Goal: Transaction & Acquisition: Register for event/course

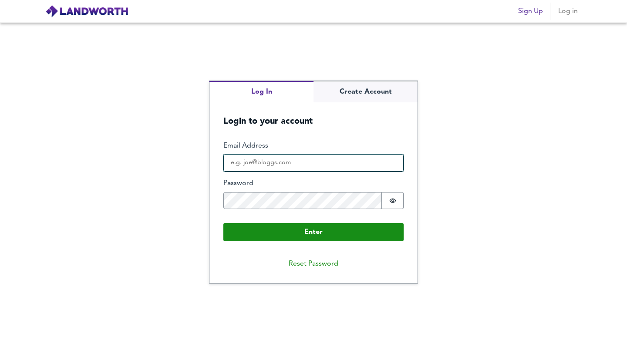
type input "[EMAIL_ADDRESS][DOMAIN_NAME]"
click at [318, 164] on input "[EMAIL_ADDRESS][DOMAIN_NAME]" at bounding box center [313, 162] width 180 height 17
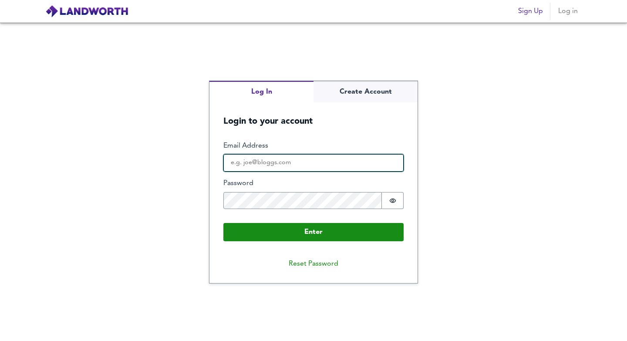
click at [270, 165] on input "Email Address" at bounding box center [313, 162] width 180 height 17
type input "[EMAIL_ADDRESS][DOMAIN_NAME]"
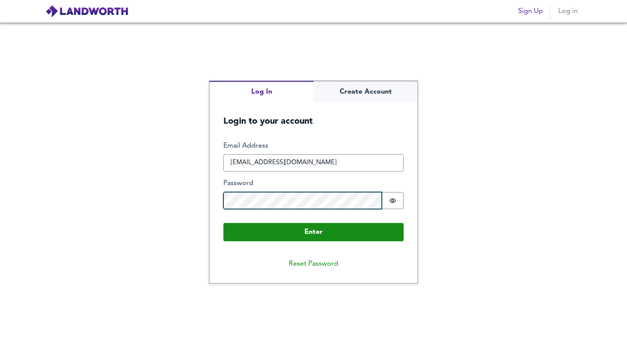
click at [223, 223] on button "Enter" at bounding box center [313, 232] width 180 height 18
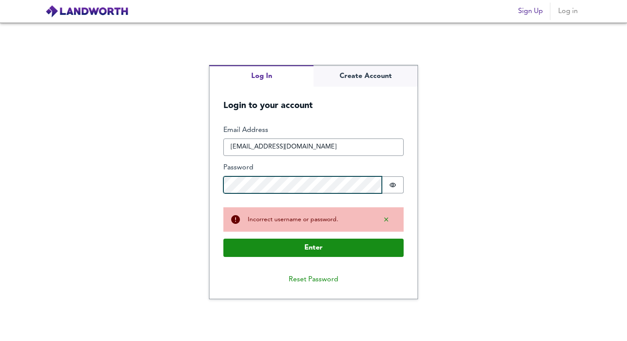
click at [223, 239] on button "Enter" at bounding box center [313, 248] width 180 height 18
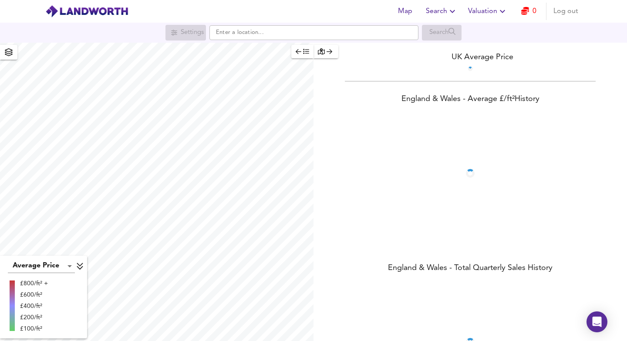
click at [491, 9] on span "Valuation" at bounding box center [488, 11] width 40 height 12
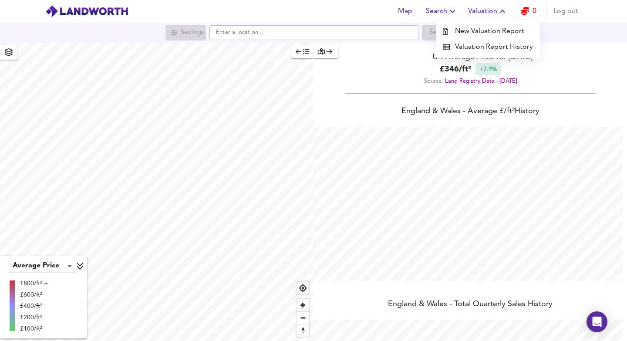
scroll to position [341, 627]
click at [492, 34] on li "New Valuation Report" at bounding box center [488, 32] width 104 height 16
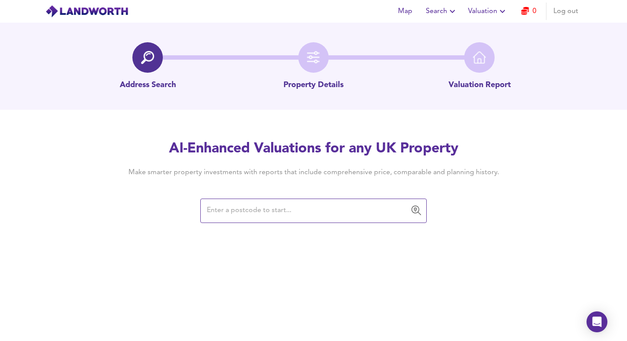
click at [276, 215] on input "text" at bounding box center [307, 210] width 206 height 17
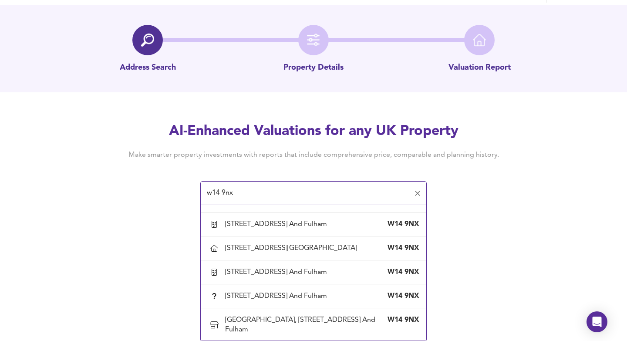
scroll to position [939, 0]
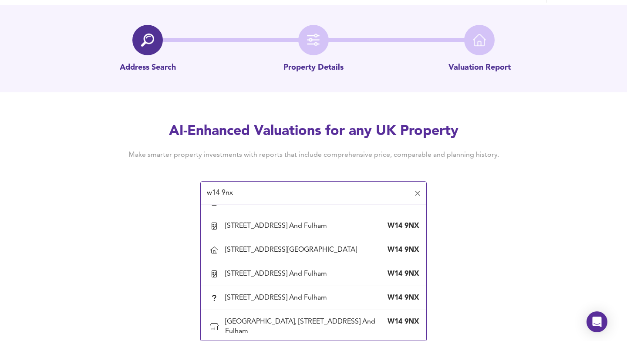
click at [351, 63] on div "[GEOGRAPHIC_DATA][STREET_ADDRESS]" at bounding box center [292, 59] width 135 height 10
type input "[GEOGRAPHIC_DATA][STREET_ADDRESS]"
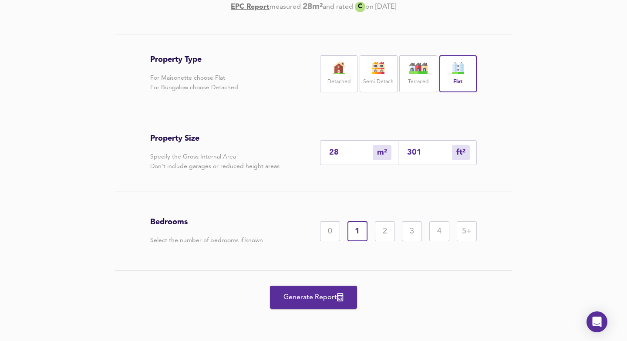
scroll to position [177, 0]
click at [313, 304] on button "Generate Report" at bounding box center [313, 297] width 87 height 23
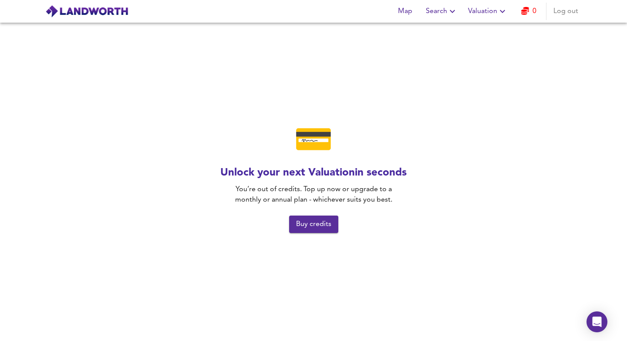
click at [499, 13] on icon "button" at bounding box center [502, 11] width 10 height 10
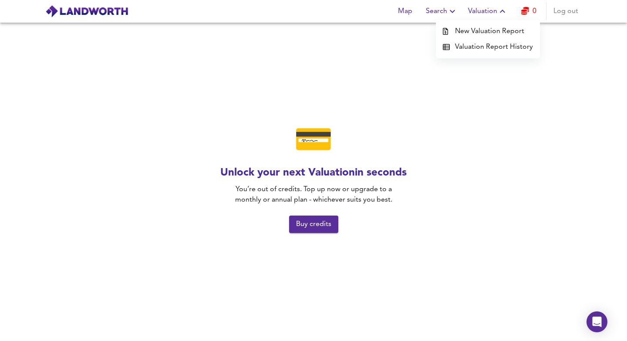
click at [489, 35] on li "New Valuation Report" at bounding box center [488, 32] width 104 height 16
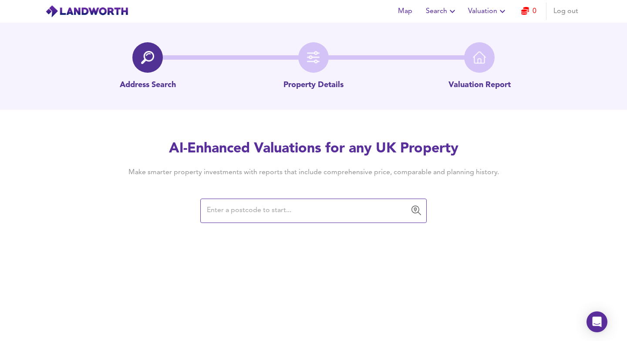
click at [489, 17] on span "Valuation" at bounding box center [488, 11] width 40 height 12
click at [489, 43] on li "Valuation Report History" at bounding box center [488, 47] width 104 height 16
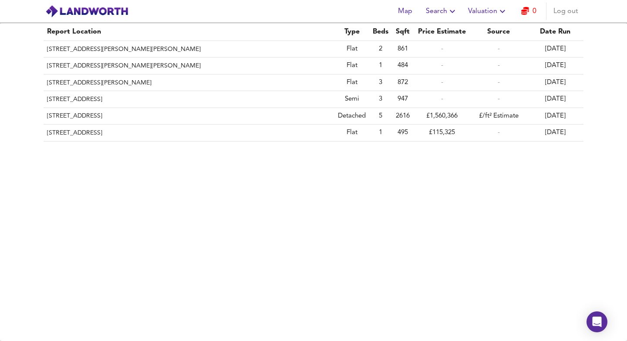
click at [556, 12] on span "Log out" at bounding box center [565, 11] width 25 height 12
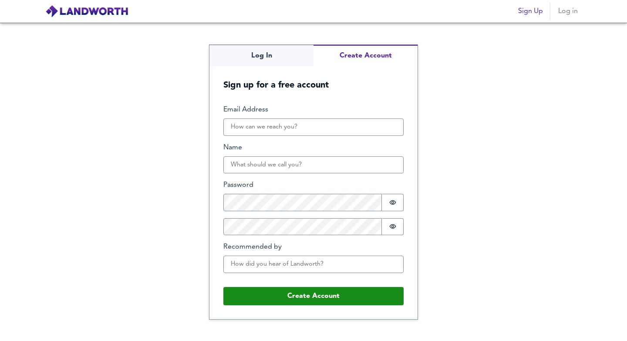
click at [525, 9] on span "Sign Up" at bounding box center [530, 11] width 25 height 12
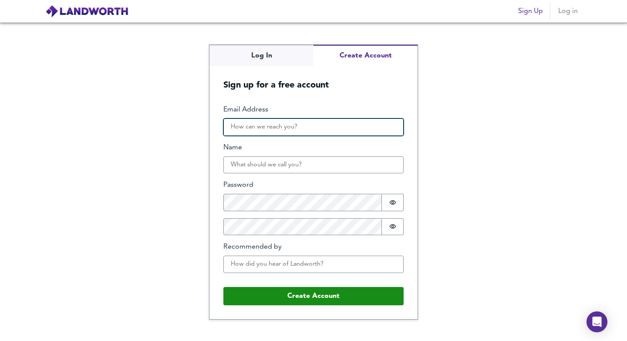
click at [284, 125] on input "Email Address" at bounding box center [313, 126] width 180 height 17
type input "[EMAIL_ADDRESS][DOMAIN_NAME]"
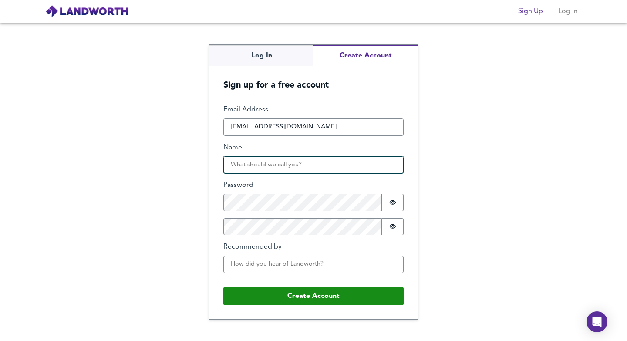
type input "Shawyeb Khan"
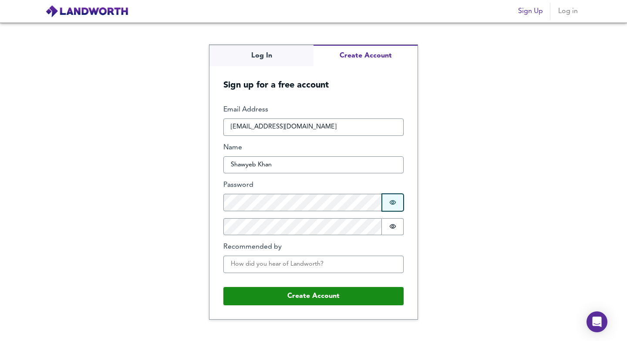
click at [398, 200] on button "Password is hidden" at bounding box center [393, 202] width 22 height 17
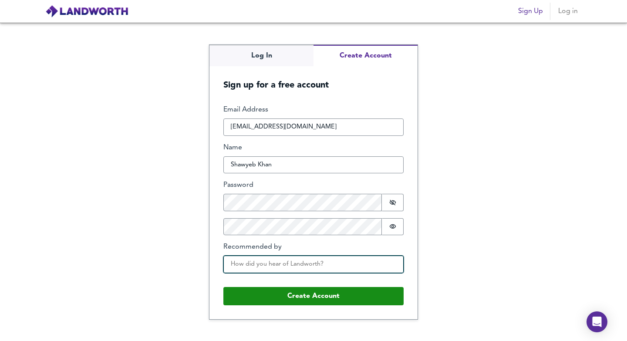
click at [351, 259] on input "Recommended by" at bounding box center [313, 264] width 180 height 17
type input "google"
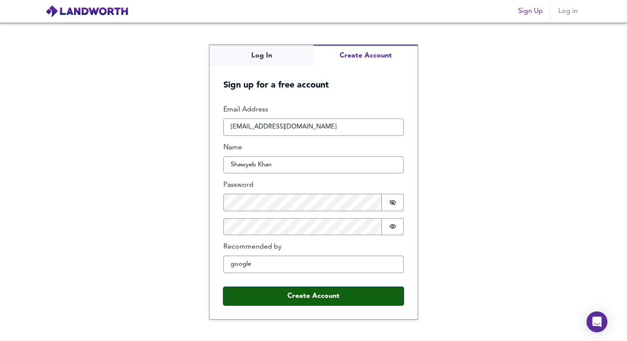
click at [321, 300] on button "Create Account" at bounding box center [313, 296] width 180 height 18
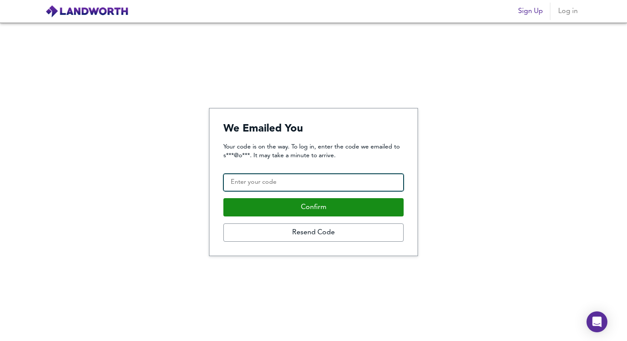
click at [307, 185] on input "Confirmation Code" at bounding box center [313, 182] width 180 height 17
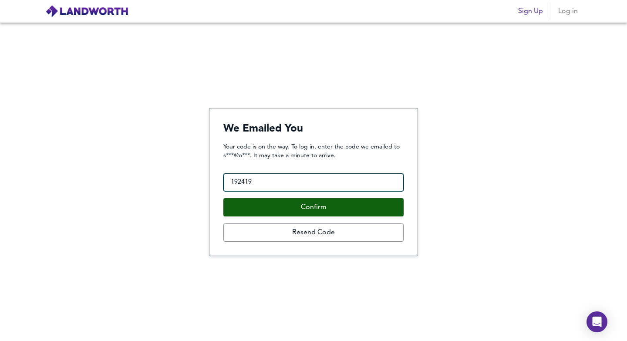
type input "192419"
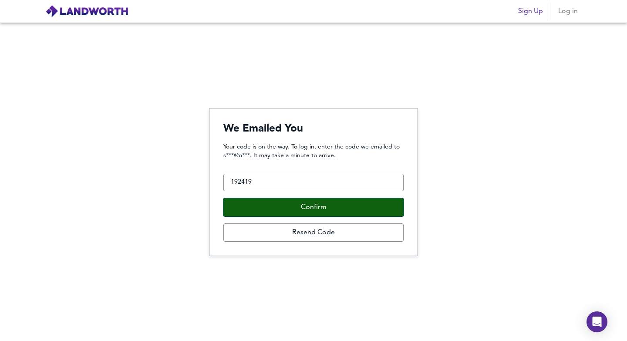
click at [278, 207] on button "Confirm" at bounding box center [313, 207] width 180 height 18
